Goal: Task Accomplishment & Management: Manage account settings

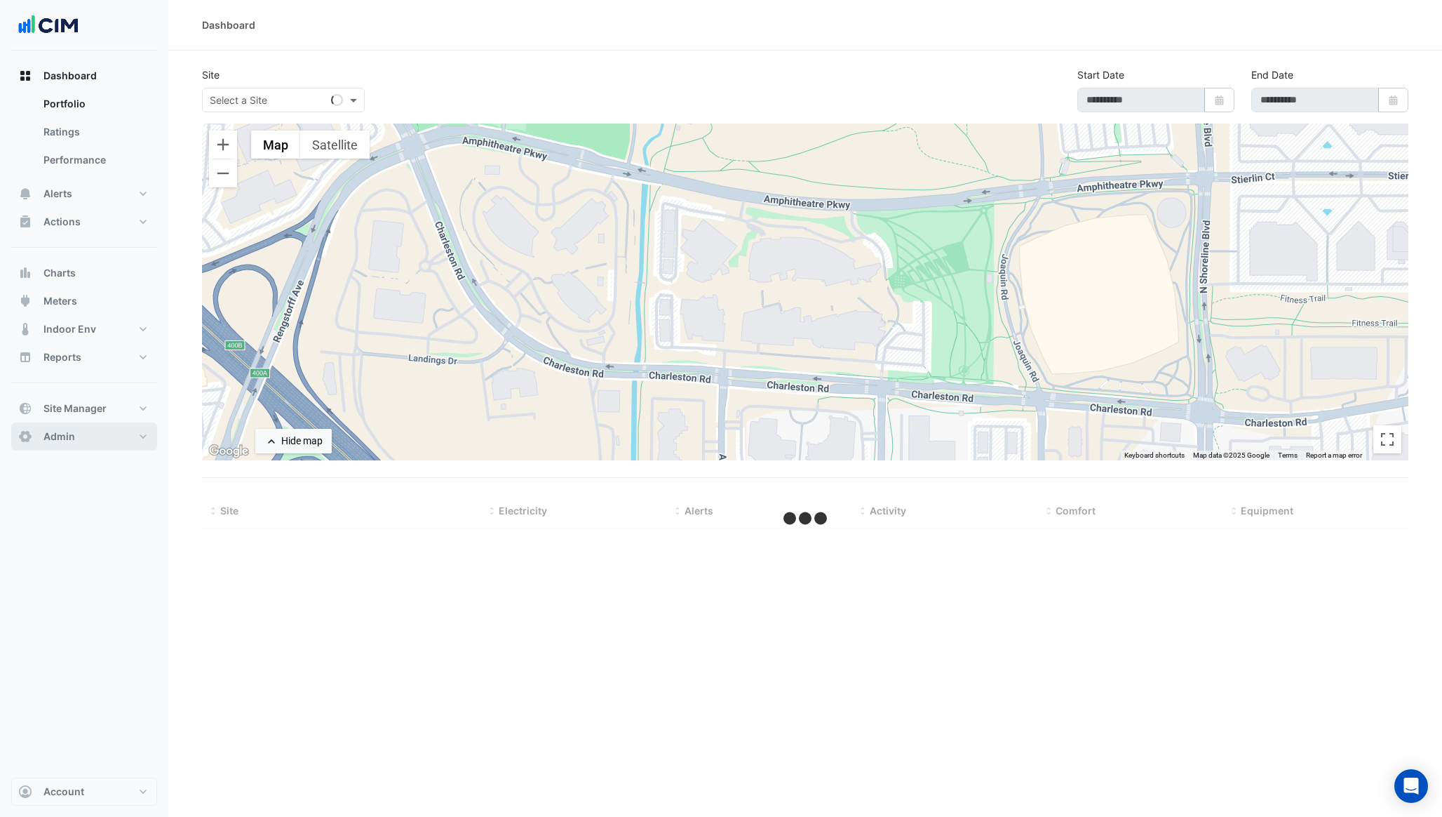
click at [99, 431] on button "Admin" at bounding box center [84, 436] width 146 height 28
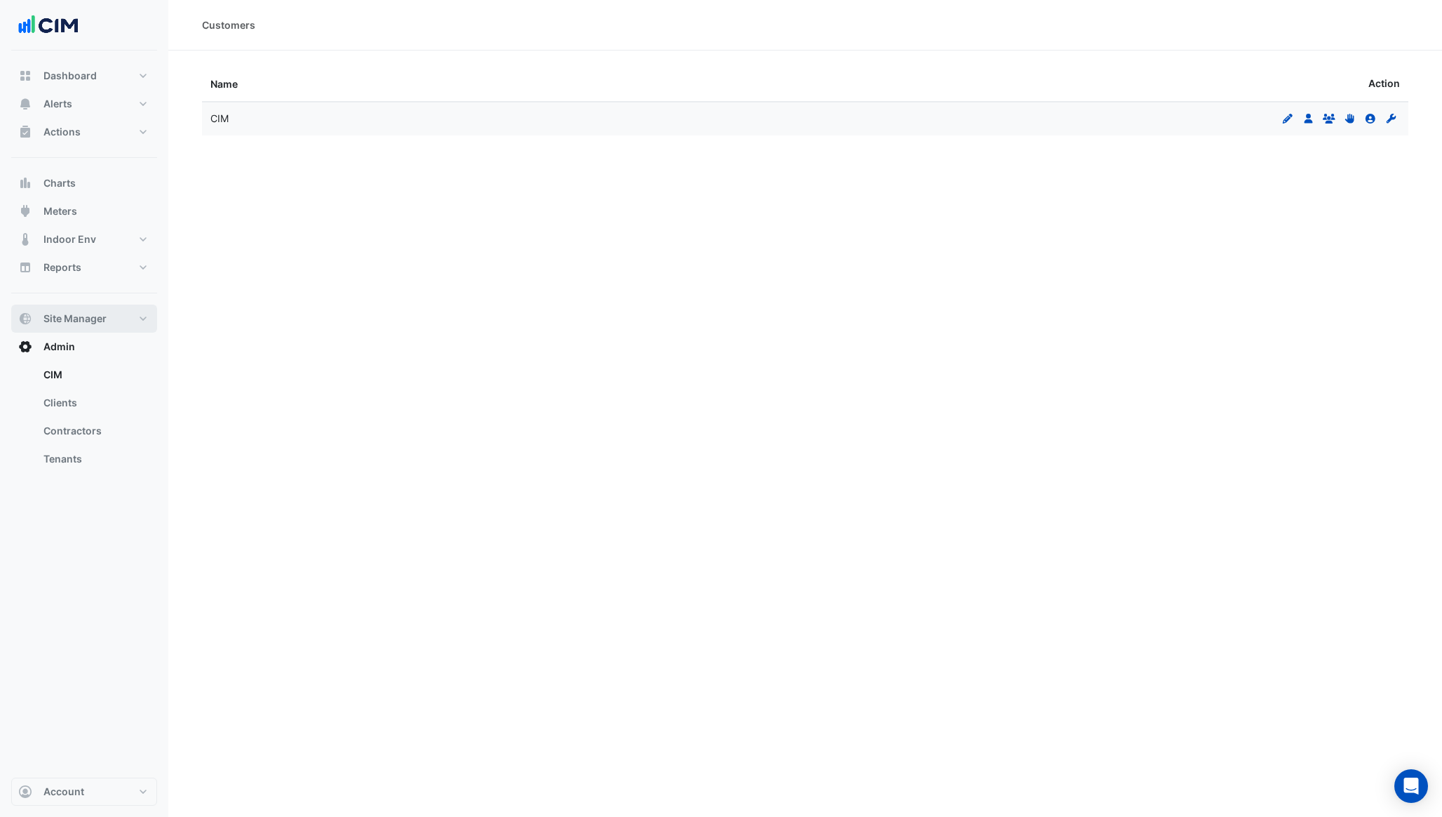
click at [109, 317] on button "Site Manager" at bounding box center [84, 318] width 146 height 28
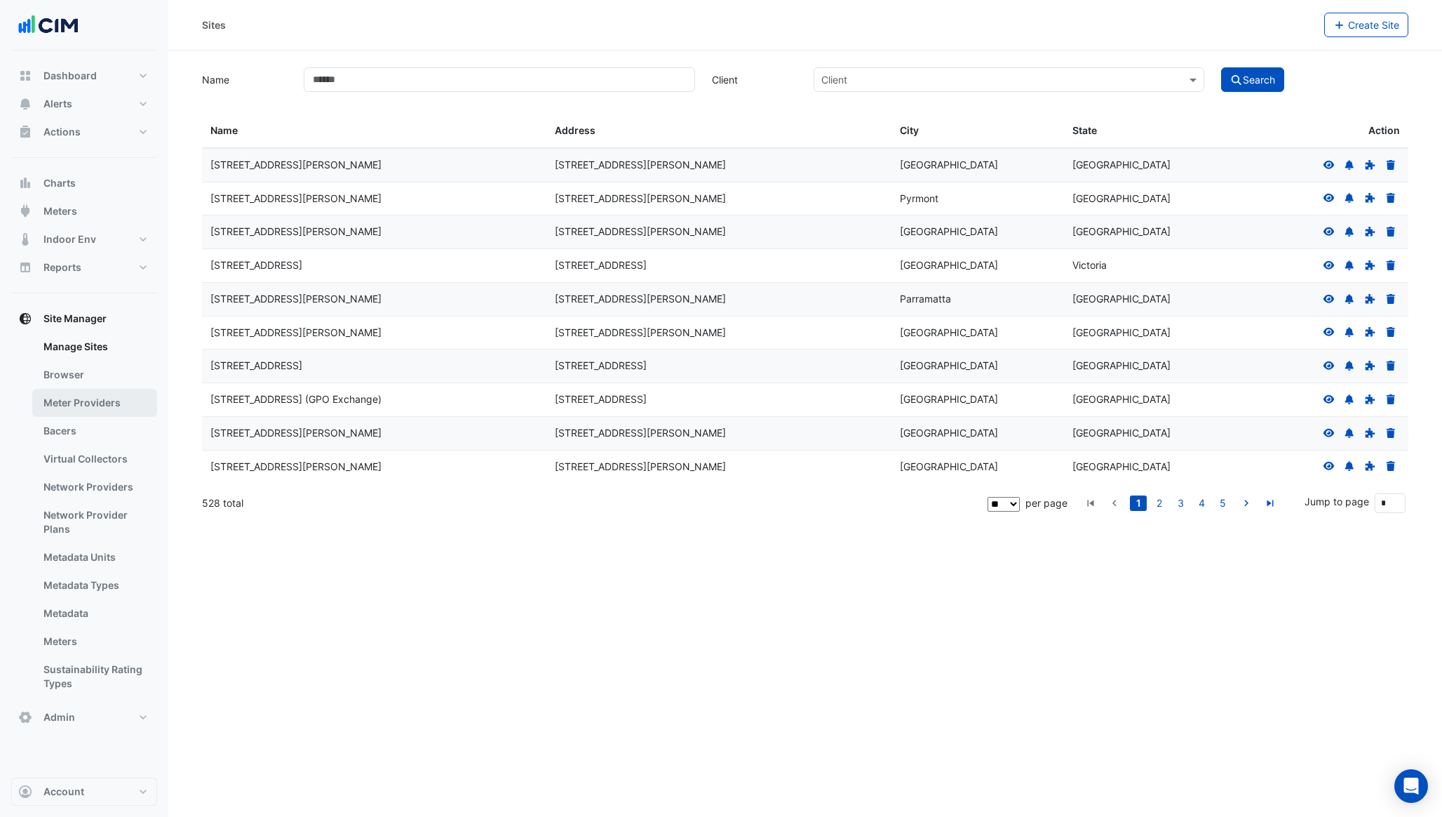
click at [96, 401] on link "Meter Providers" at bounding box center [94, 403] width 125 height 28
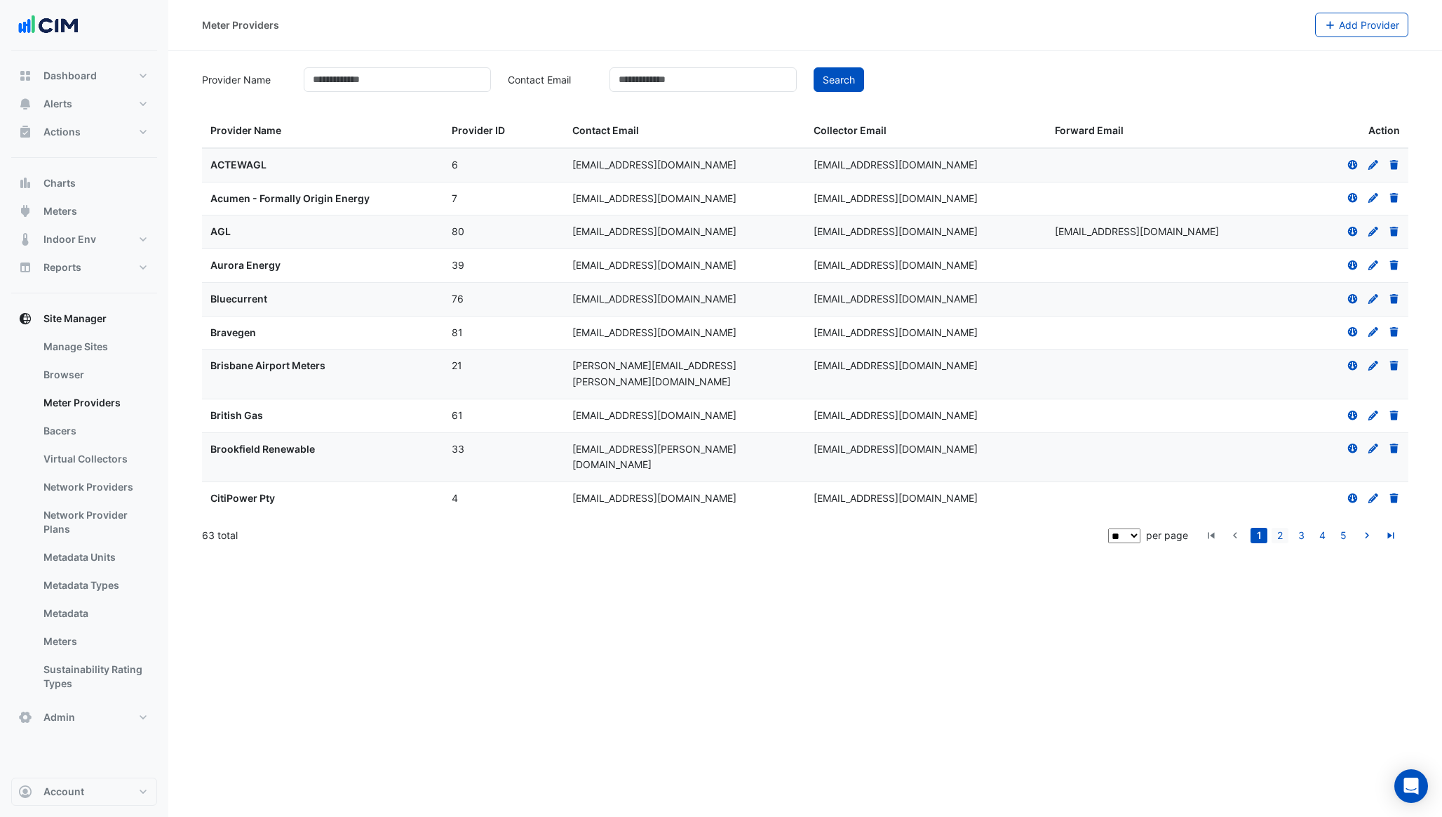
click at [1282, 528] on link "2" at bounding box center [1280, 535] width 17 height 15
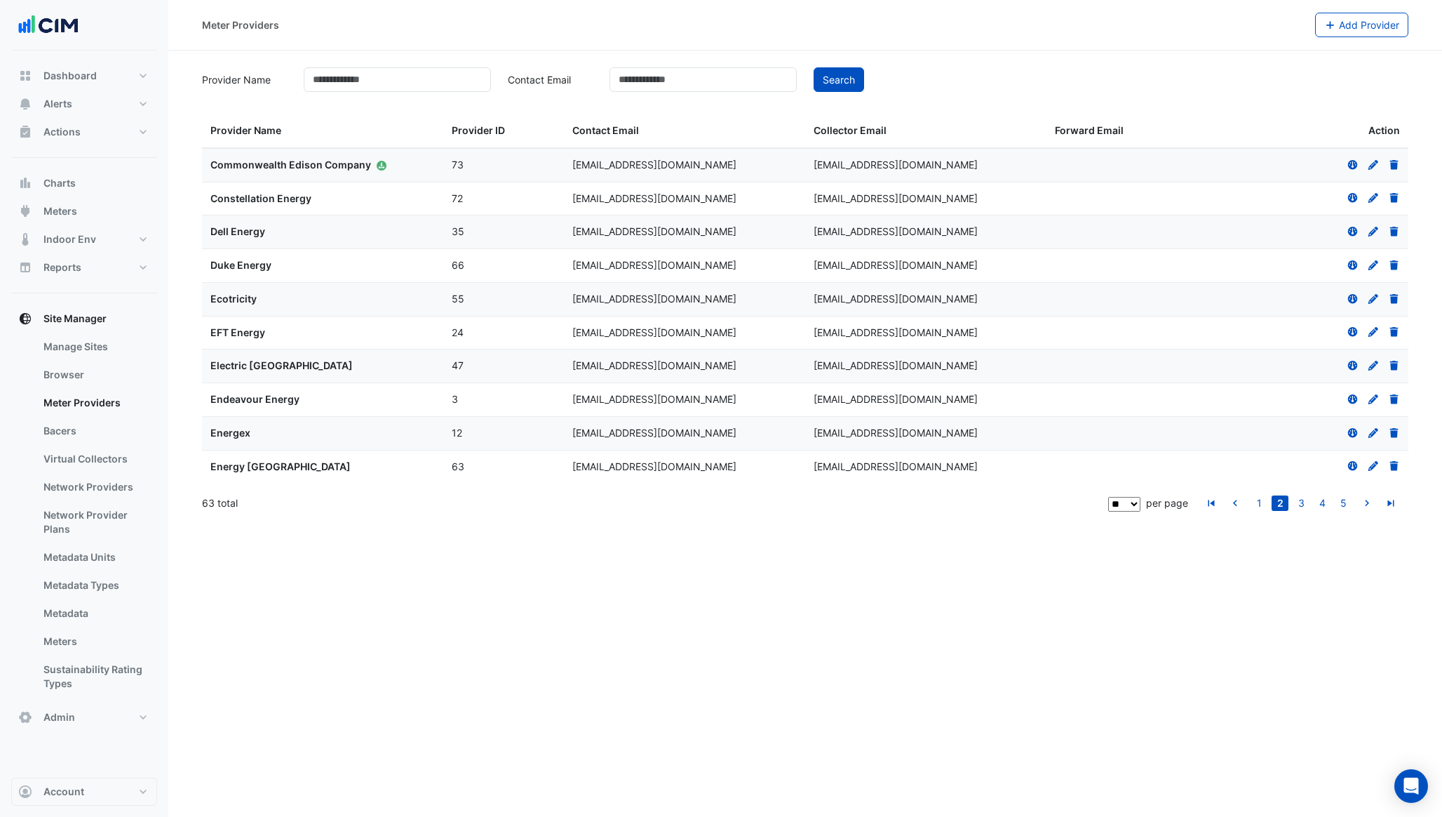
click at [1375, 396] on icon at bounding box center [1373, 399] width 13 height 10
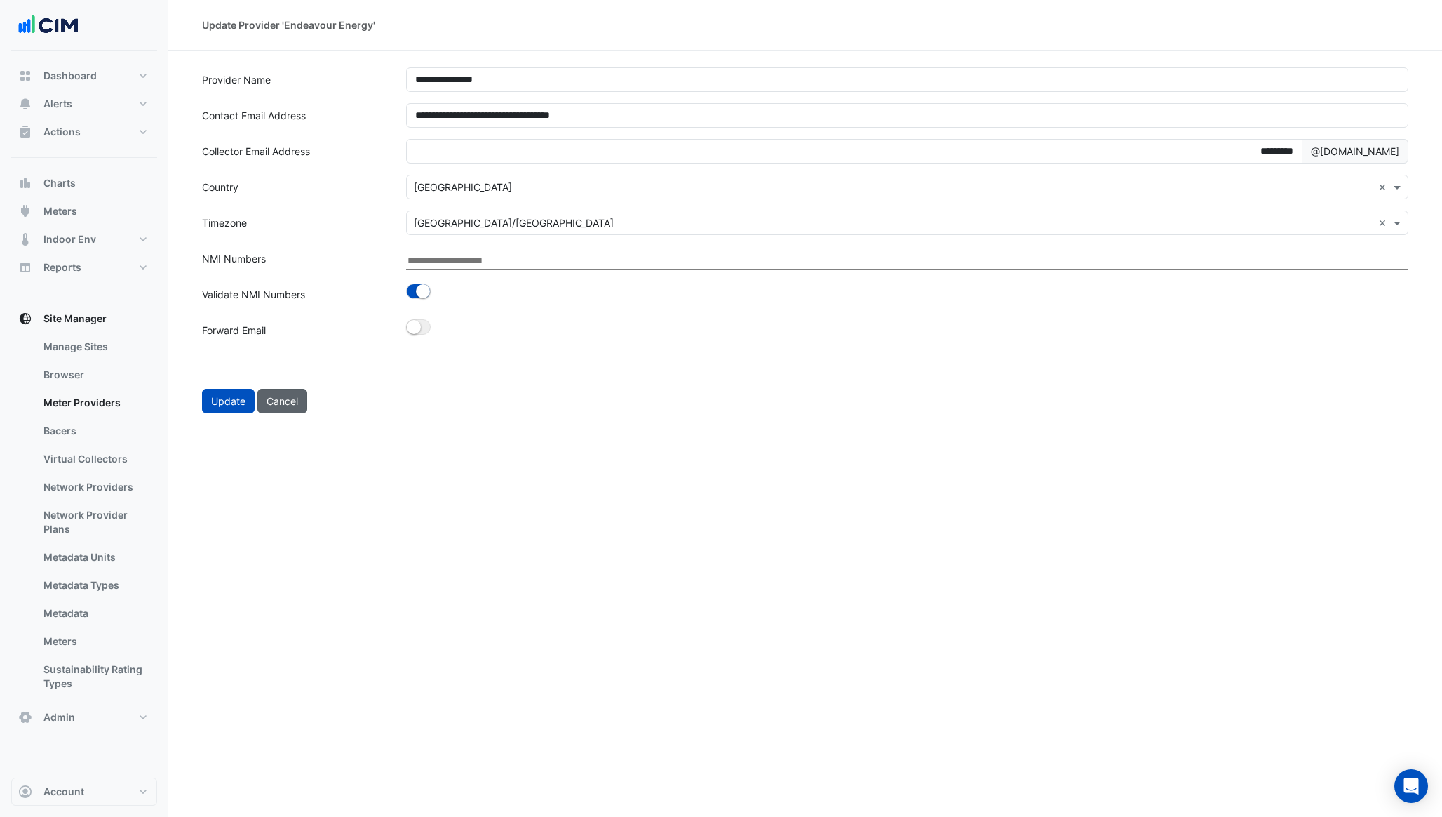
click at [290, 407] on button "Cancel" at bounding box center [282, 401] width 50 height 25
